Goal: Task Accomplishment & Management: Manage account settings

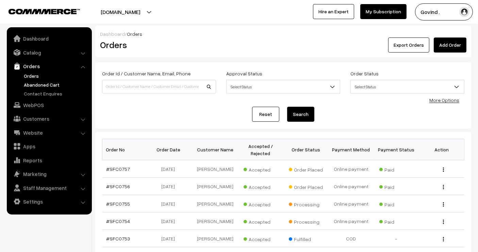
click at [38, 87] on link "Abandoned Cart" at bounding box center [55, 84] width 67 height 7
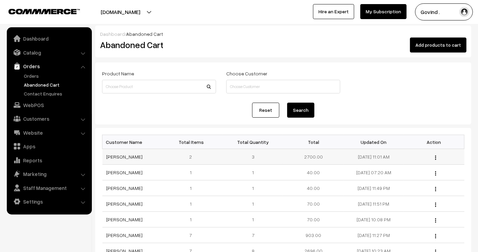
click at [436, 155] on img "button" at bounding box center [435, 157] width 1 height 4
click at [422, 163] on link "View" at bounding box center [405, 166] width 58 height 15
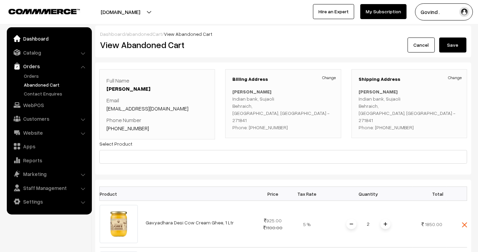
click at [30, 39] on link "Dashboard" at bounding box center [49, 38] width 81 height 12
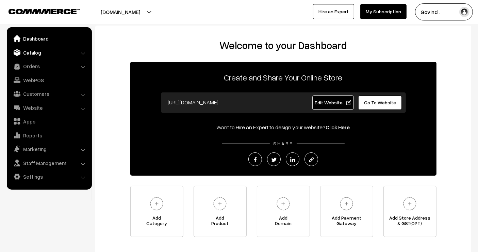
click at [32, 55] on link "Catalog" at bounding box center [49, 52] width 81 height 12
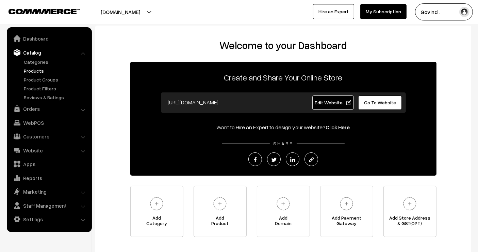
click at [34, 71] on link "Products" at bounding box center [55, 70] width 67 height 7
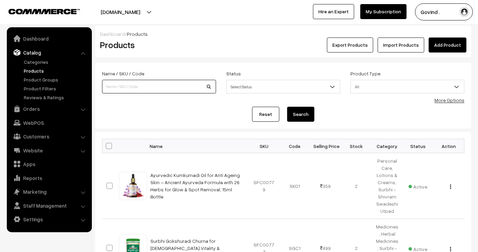
drag, startPoint x: 0, startPoint y: 0, endPoint x: 145, endPoint y: 83, distance: 167.3
click at [145, 83] on input at bounding box center [159, 87] width 114 height 14
type input "face"
click at [287, 107] on button "Search" at bounding box center [300, 114] width 27 height 15
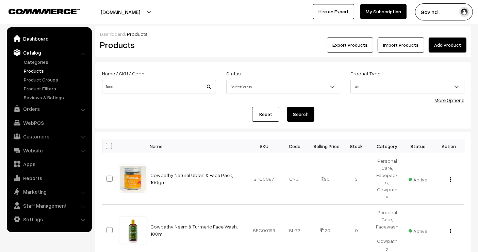
click at [28, 41] on link "Dashboard" at bounding box center [49, 38] width 81 height 12
